Goal: Information Seeking & Learning: Learn about a topic

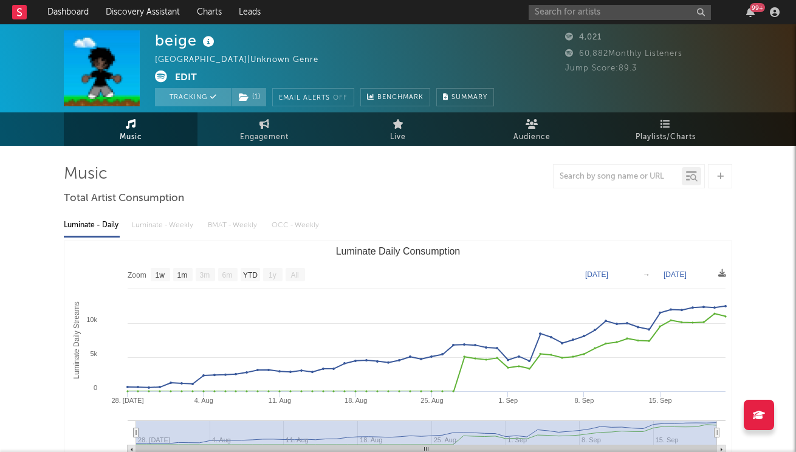
select select "1w"
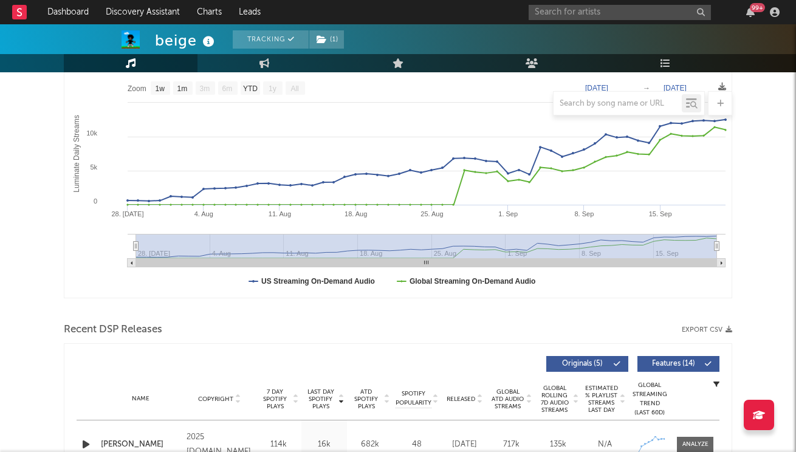
scroll to position [269, 0]
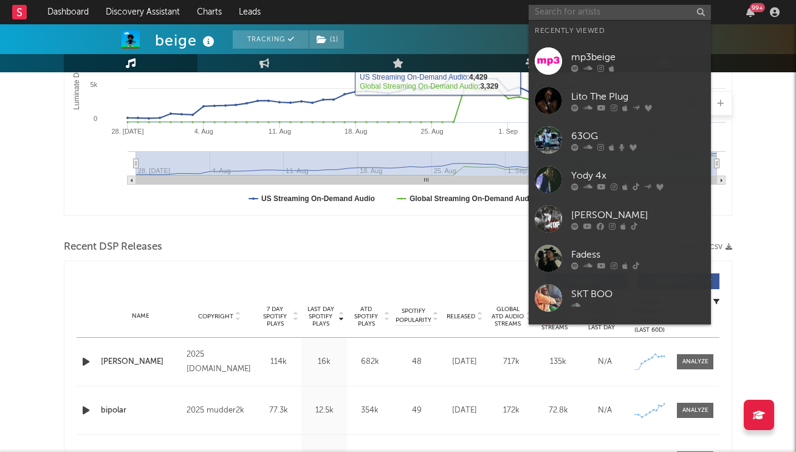
click at [616, 11] on input "text" at bounding box center [620, 12] width 182 height 15
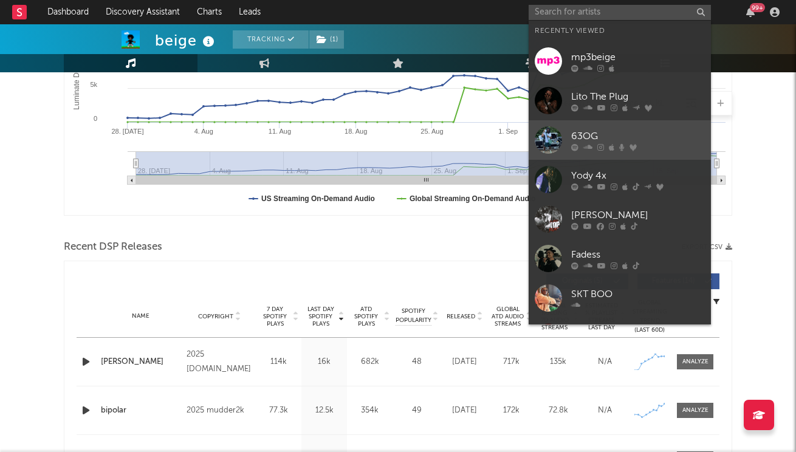
click at [602, 153] on link "63OG" at bounding box center [620, 139] width 182 height 39
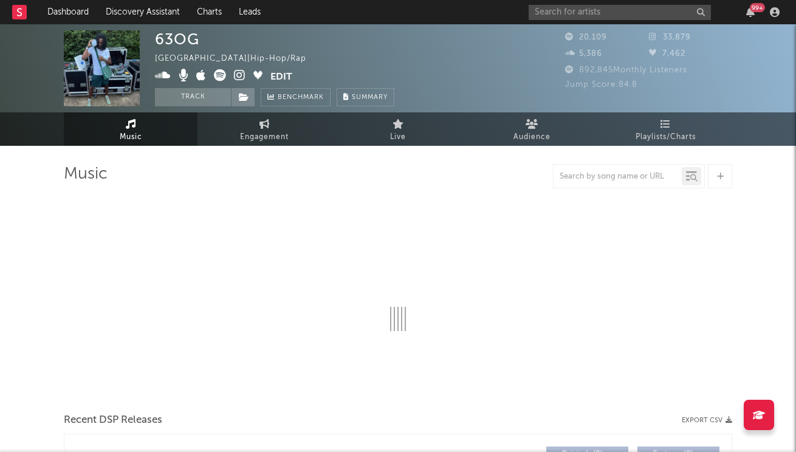
select select "6m"
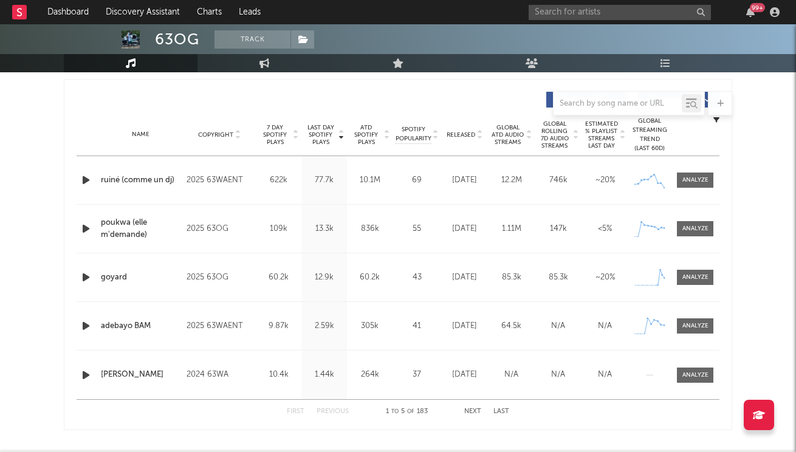
scroll to position [473, 0]
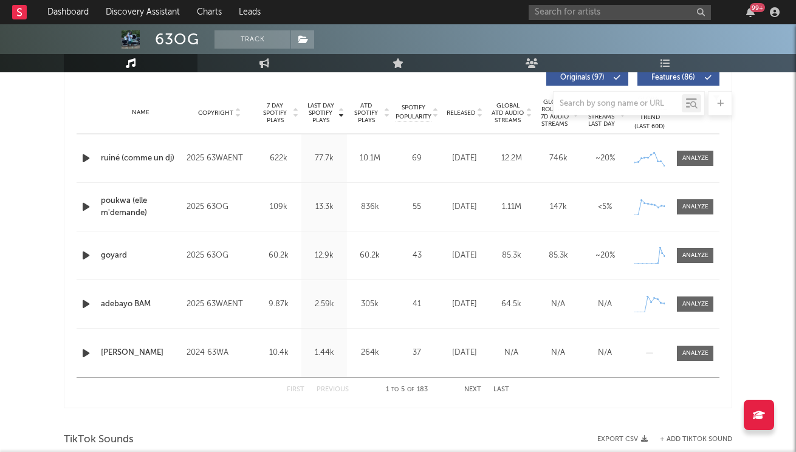
click at [472, 386] on button "Next" at bounding box center [472, 389] width 17 height 7
click at [471, 386] on button "Next" at bounding box center [472, 389] width 17 height 7
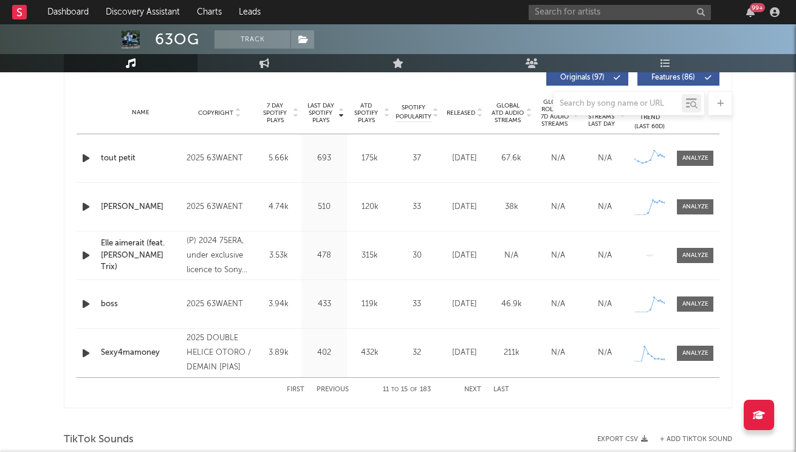
click at [471, 386] on button "Next" at bounding box center [472, 389] width 17 height 7
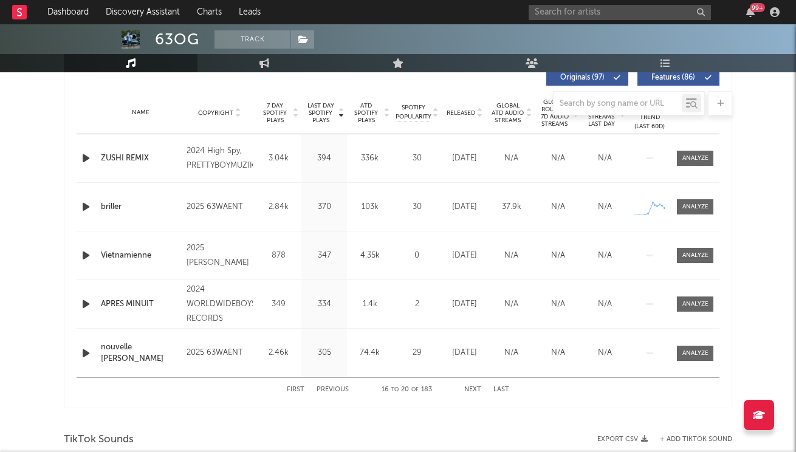
click at [472, 386] on button "Next" at bounding box center [472, 389] width 17 height 7
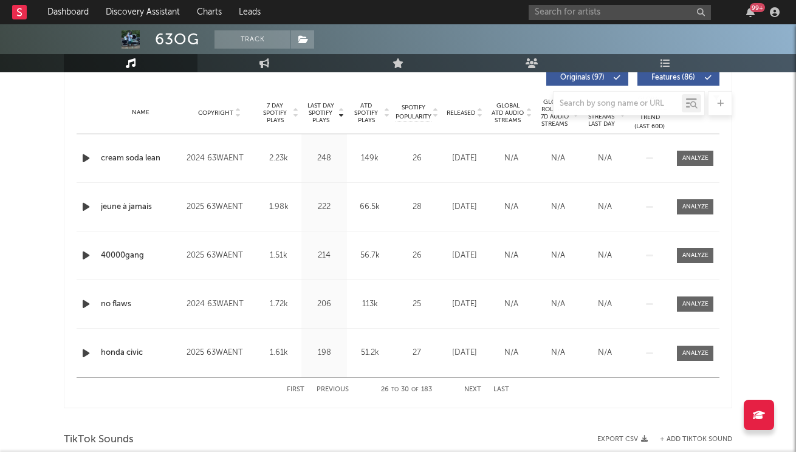
click at [472, 386] on button "Next" at bounding box center [472, 389] width 17 height 7
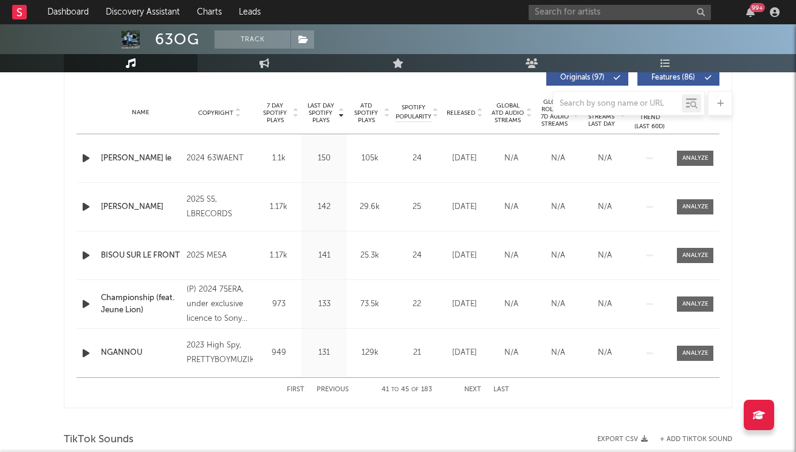
click at [472, 386] on button "Next" at bounding box center [472, 389] width 17 height 7
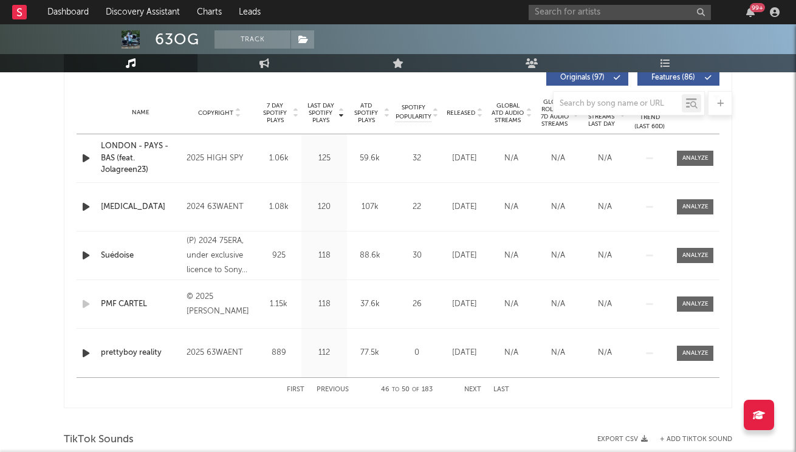
click at [472, 386] on button "Next" at bounding box center [472, 389] width 17 height 7
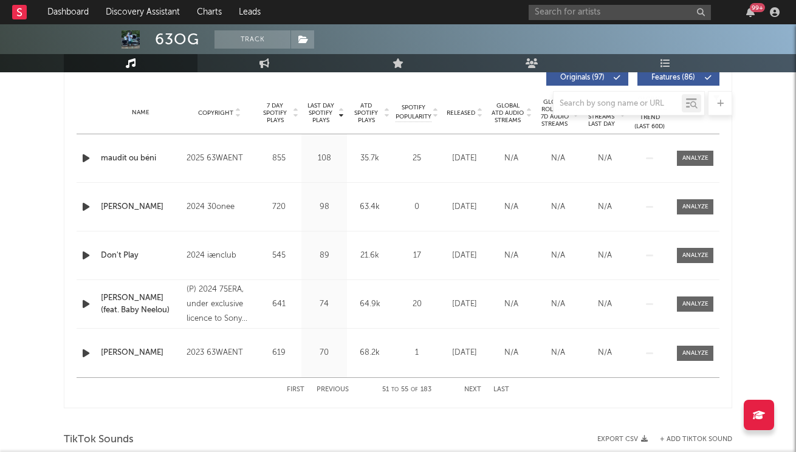
click at [335, 384] on div "First Previous 51 to 55 of 183 Next Last" at bounding box center [398, 390] width 222 height 24
click at [335, 386] on div "First Previous 51 to 55 of 183 Next Last" at bounding box center [398, 390] width 222 height 24
click at [340, 387] on button "Previous" at bounding box center [333, 389] width 32 height 7
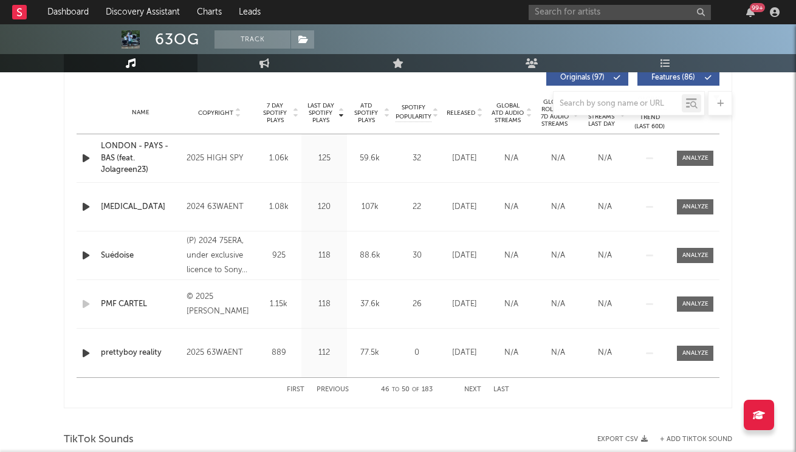
click at [335, 390] on button "Previous" at bounding box center [333, 389] width 32 height 7
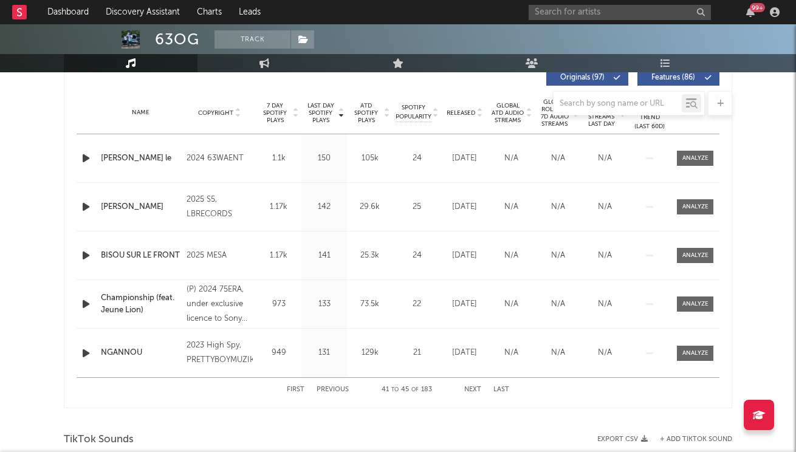
click at [335, 390] on button "Previous" at bounding box center [333, 389] width 32 height 7
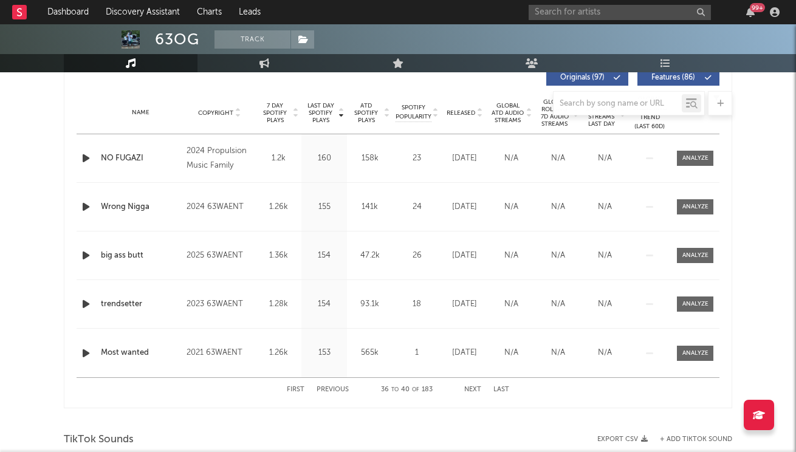
click at [335, 390] on button "Previous" at bounding box center [333, 389] width 32 height 7
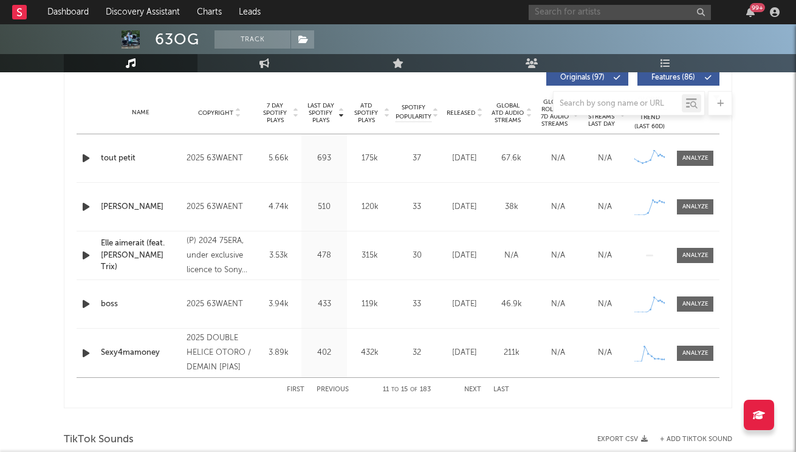
click at [592, 17] on input "text" at bounding box center [620, 12] width 182 height 15
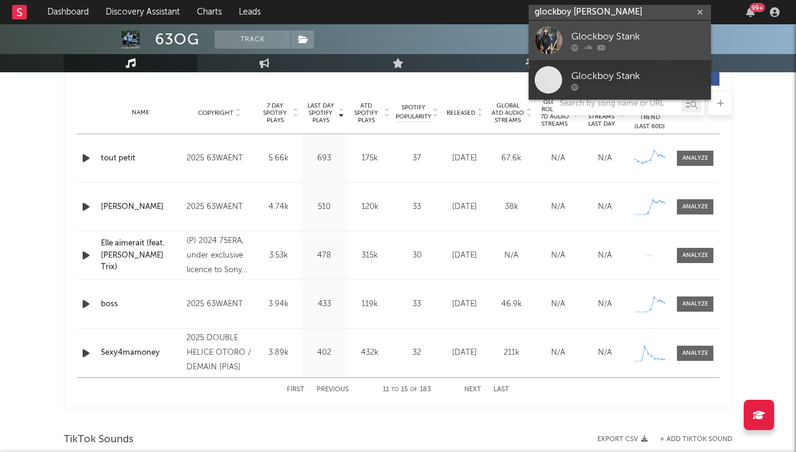
type input "glockboy [PERSON_NAME]"
click at [647, 47] on div at bounding box center [638, 47] width 134 height 7
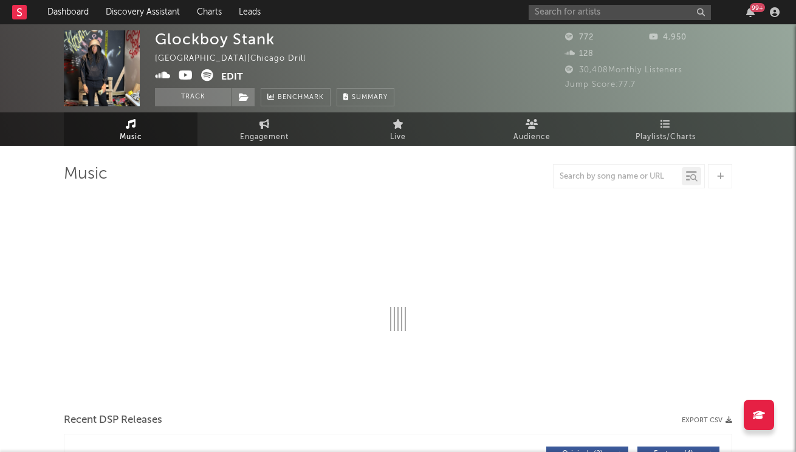
select select "1w"
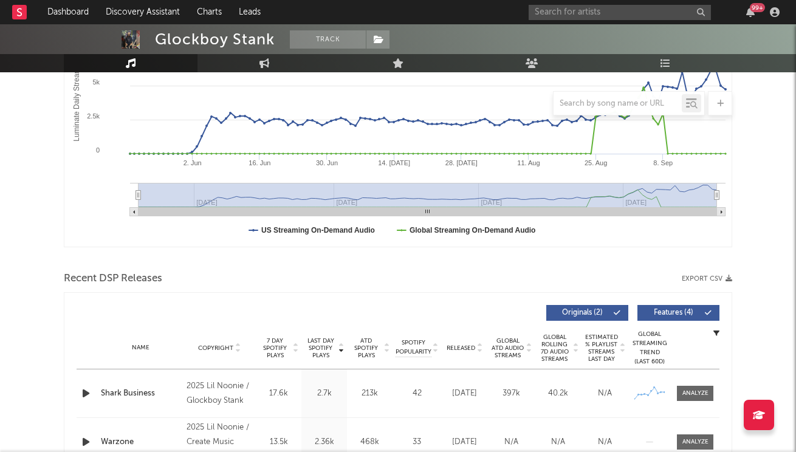
scroll to position [238, 0]
